Goal: Transaction & Acquisition: Purchase product/service

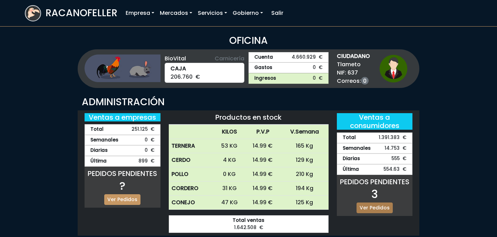
click at [373, 209] on link "Ver Pedidos" at bounding box center [375, 208] width 36 height 11
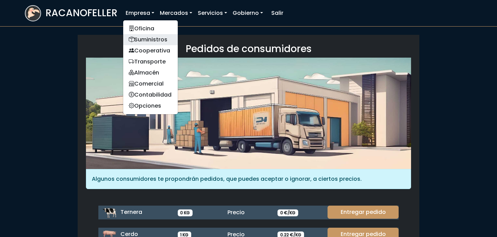
click at [156, 41] on link "Suministros" at bounding box center [150, 39] width 55 height 11
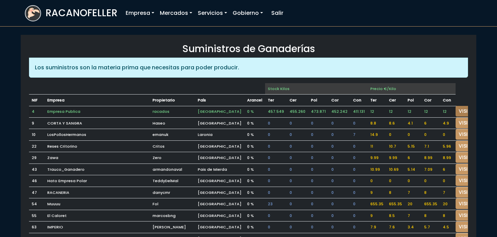
click at [456, 111] on link "VISITAR" at bounding box center [468, 111] width 25 height 11
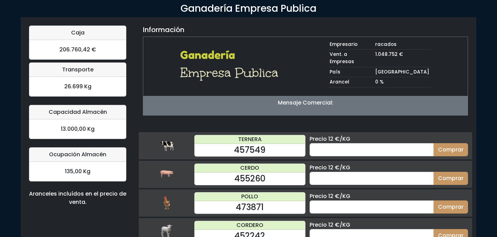
scroll to position [33, 0]
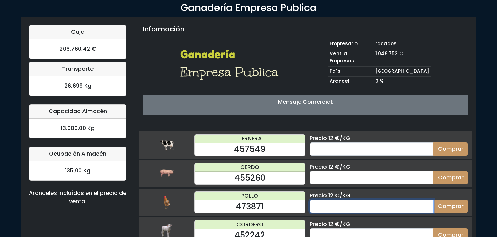
click at [366, 200] on input "number" at bounding box center [372, 206] width 124 height 13
type input "60"
click at [434, 200] on button "Comprar" at bounding box center [451, 206] width 35 height 13
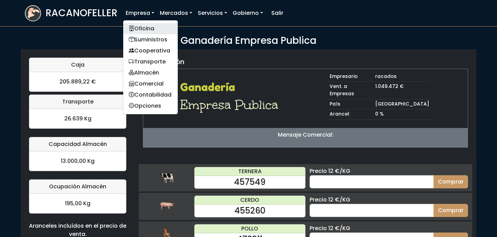
click at [146, 29] on link "Oficina" at bounding box center [150, 28] width 55 height 11
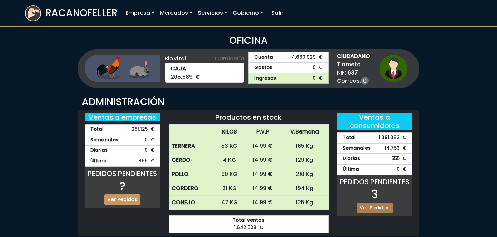
click at [382, 209] on link "Ver Pedidos" at bounding box center [375, 208] width 36 height 11
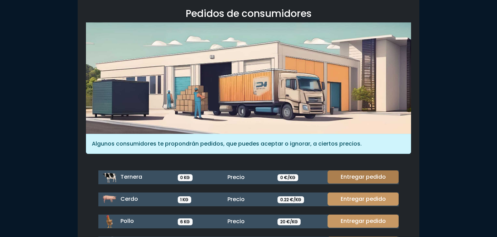
scroll to position [40, 0]
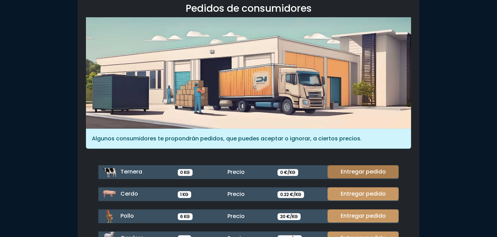
click at [381, 208] on div "Ternera 0 KG Precio 0 €/KG Entregar pedido Cerdo 1 KG Precio 0.22 €/KG Entregar…" at bounding box center [249, 216] width 292 height 102
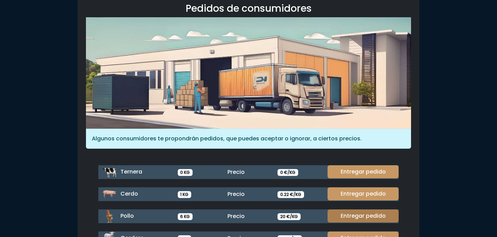
click at [381, 212] on link "Entregar pedido" at bounding box center [363, 216] width 71 height 13
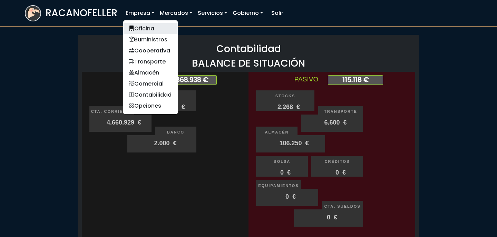
click at [151, 23] on link "Oficina" at bounding box center [150, 28] width 55 height 11
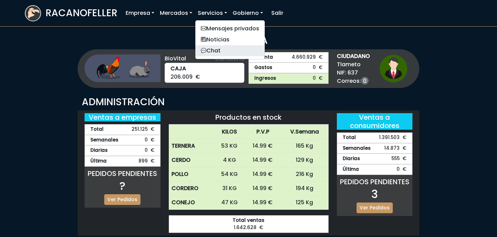
click at [211, 49] on link "Chat" at bounding box center [229, 50] width 69 height 11
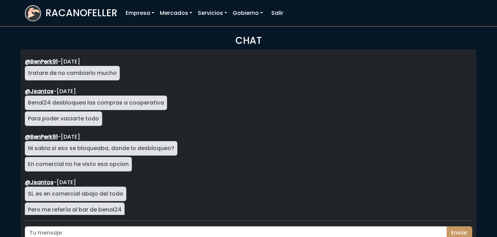
scroll to position [1230, 0]
